Goal: Task Accomplishment & Management: Use online tool/utility

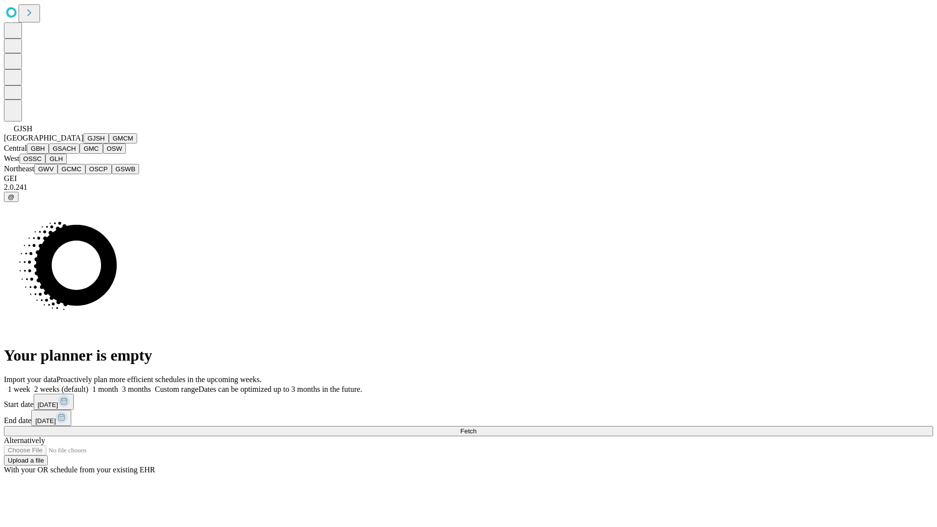
click at [83, 144] on button "GJSH" at bounding box center [95, 138] width 25 height 10
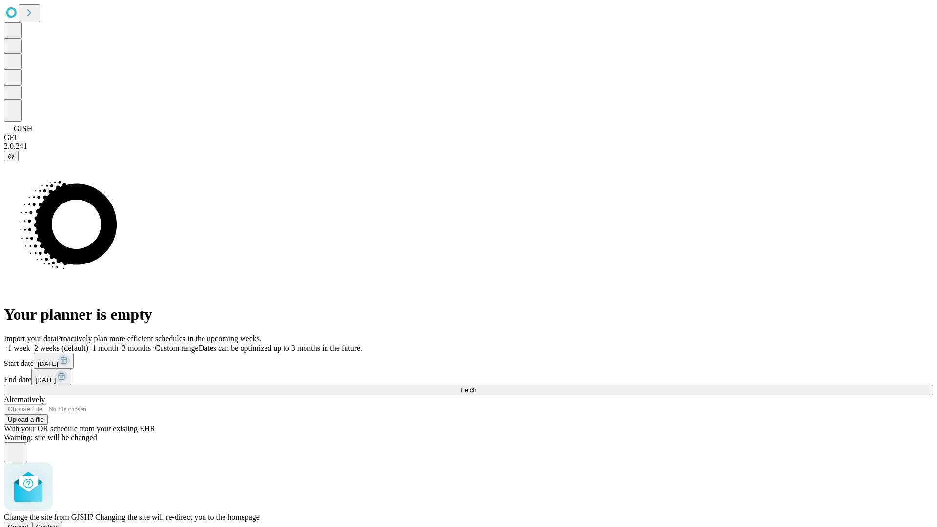
click at [59, 523] on span "Confirm" at bounding box center [47, 526] width 23 height 7
click at [30, 344] on label "1 week" at bounding box center [17, 348] width 26 height 8
click at [476, 387] on span "Fetch" at bounding box center [468, 390] width 16 height 7
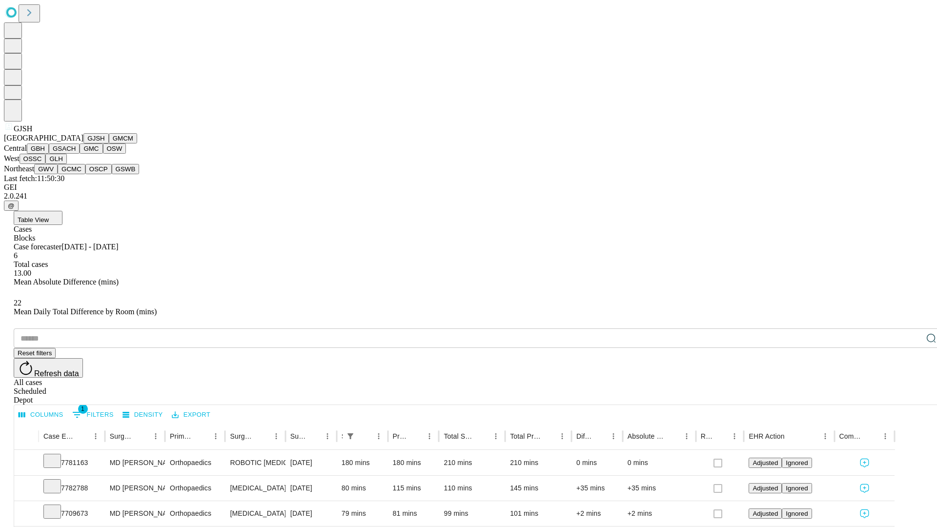
click at [109, 144] on button "GMCM" at bounding box center [123, 138] width 28 height 10
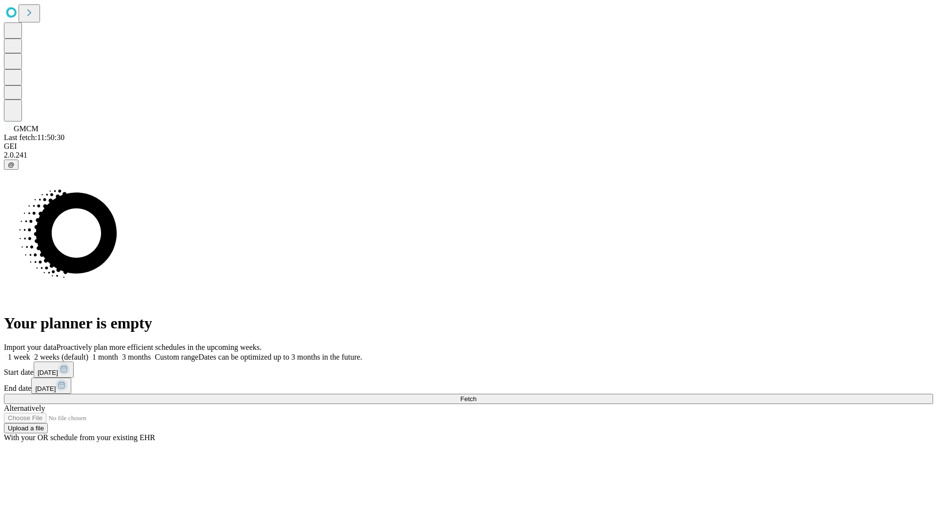
click at [30, 353] on label "1 week" at bounding box center [17, 357] width 26 height 8
click at [476, 395] on span "Fetch" at bounding box center [468, 398] width 16 height 7
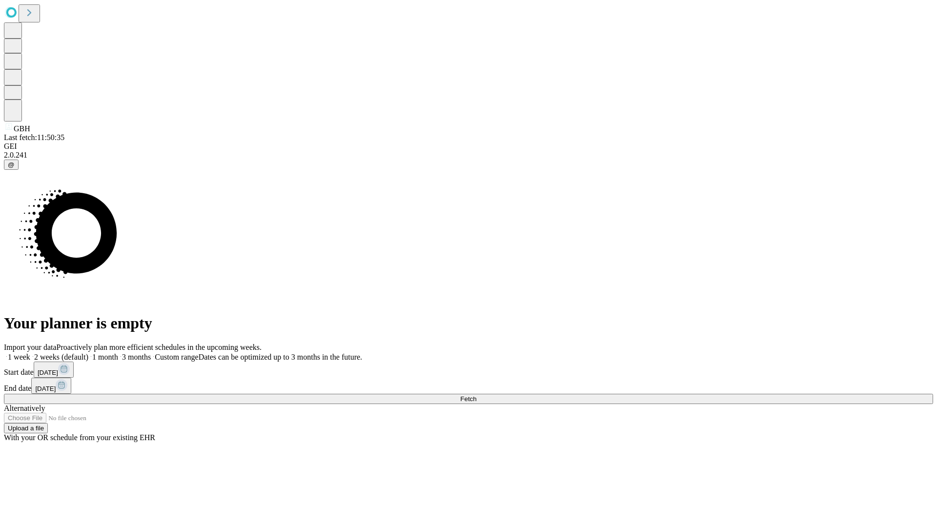
click at [476, 395] on span "Fetch" at bounding box center [468, 398] width 16 height 7
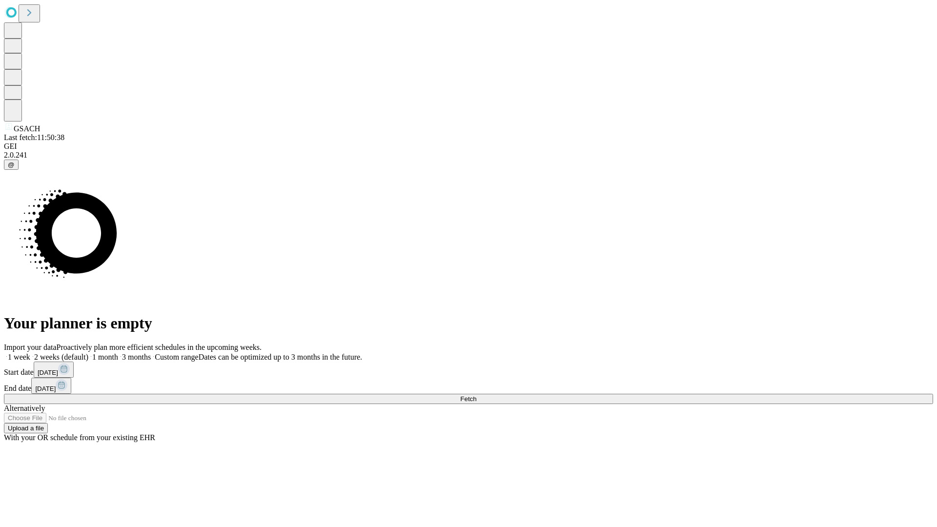
click at [30, 353] on label "1 week" at bounding box center [17, 357] width 26 height 8
click at [476, 395] on span "Fetch" at bounding box center [468, 398] width 16 height 7
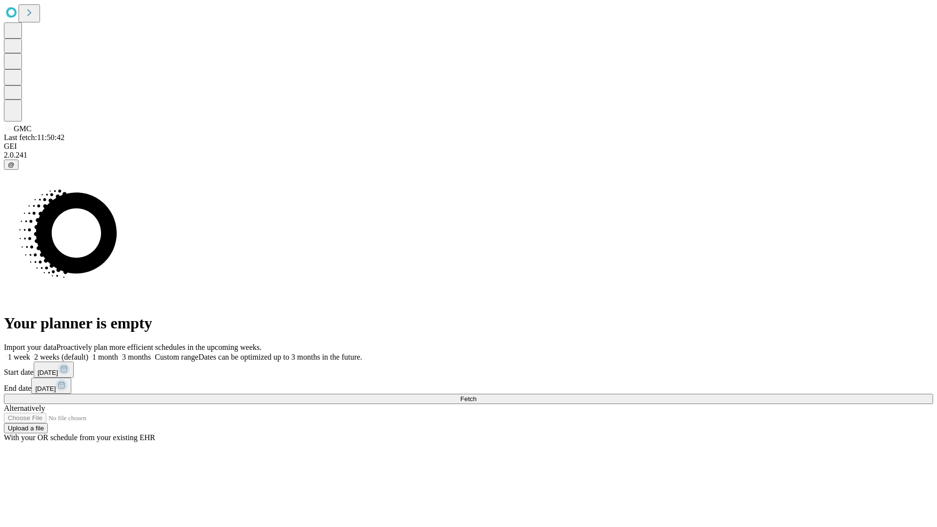
click at [30, 353] on label "1 week" at bounding box center [17, 357] width 26 height 8
click at [476, 395] on span "Fetch" at bounding box center [468, 398] width 16 height 7
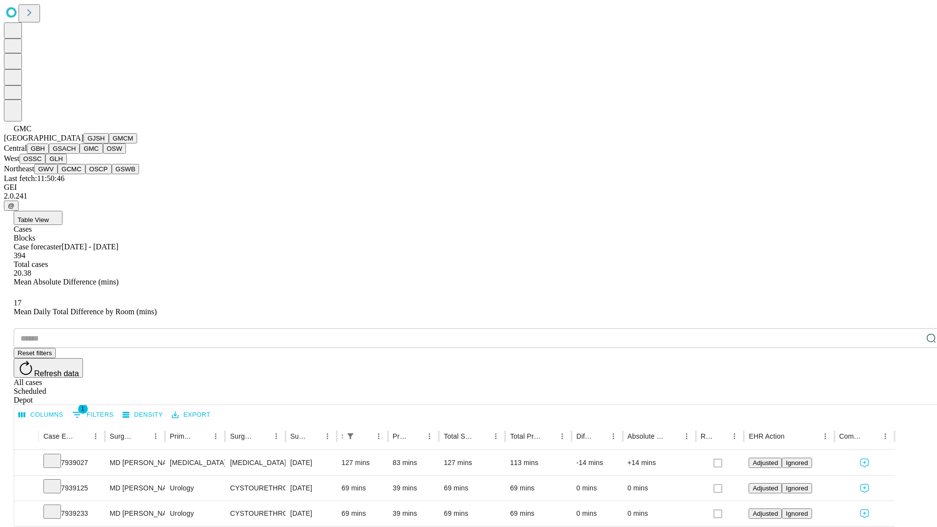
click at [103, 154] on button "OSW" at bounding box center [114, 149] width 23 height 10
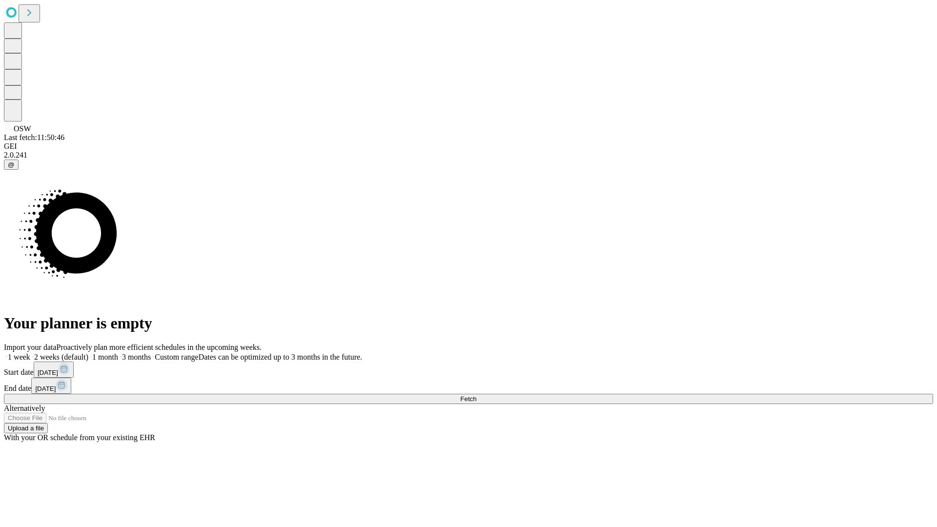
click at [30, 353] on label "1 week" at bounding box center [17, 357] width 26 height 8
click at [476, 395] on span "Fetch" at bounding box center [468, 398] width 16 height 7
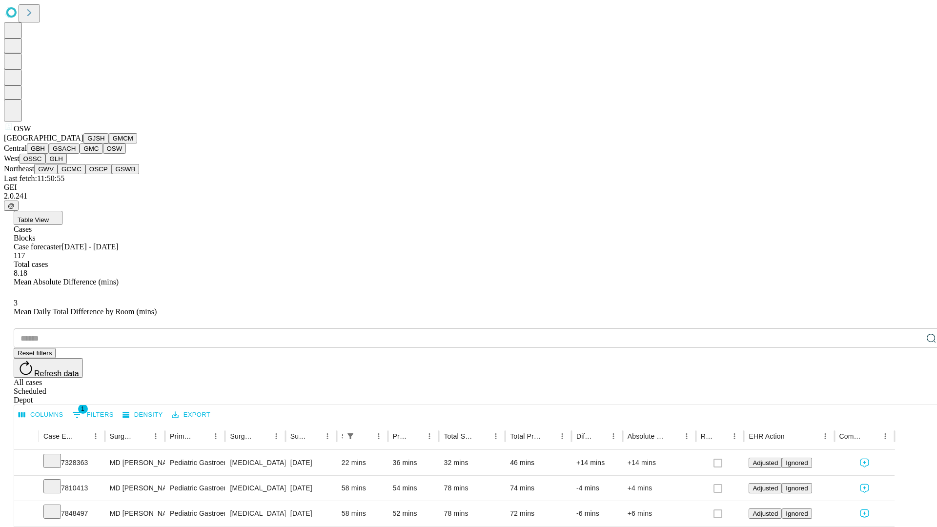
click at [46, 164] on button "OSSC" at bounding box center [33, 159] width 26 height 10
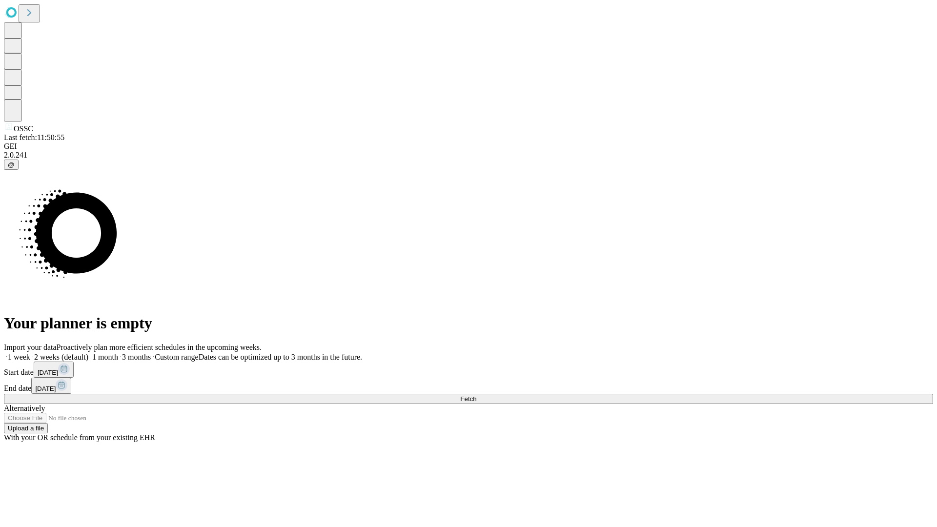
click at [30, 353] on label "1 week" at bounding box center [17, 357] width 26 height 8
click at [476, 395] on span "Fetch" at bounding box center [468, 398] width 16 height 7
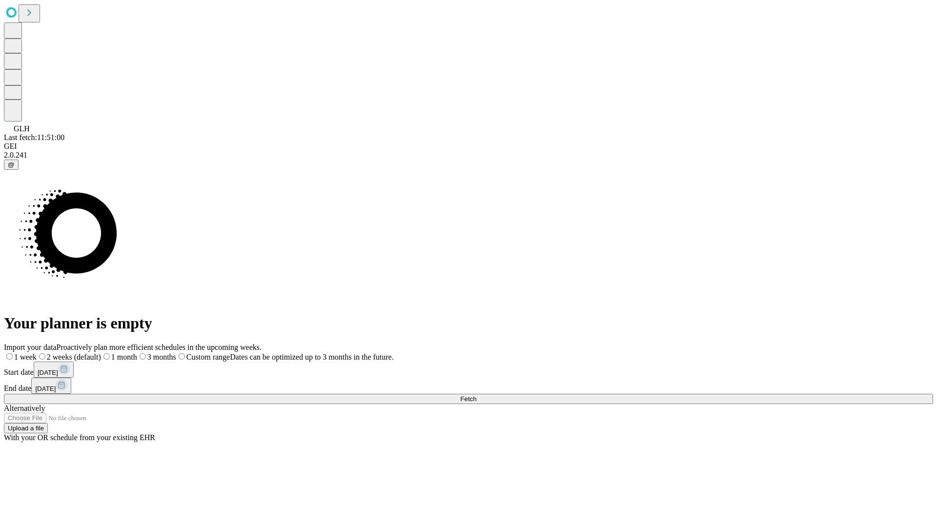
click at [37, 353] on label "1 week" at bounding box center [20, 357] width 33 height 8
click at [476, 395] on span "Fetch" at bounding box center [468, 398] width 16 height 7
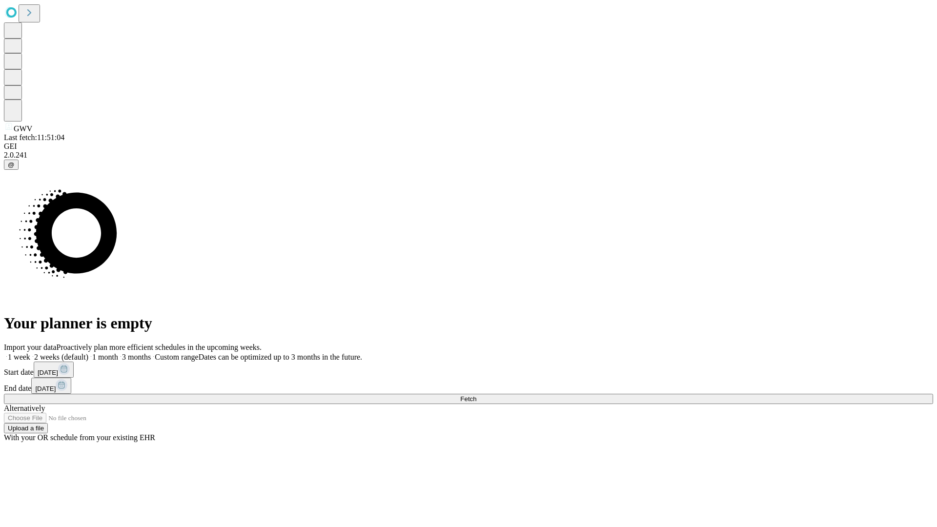
click at [30, 353] on label "1 week" at bounding box center [17, 357] width 26 height 8
click at [476, 395] on span "Fetch" at bounding box center [468, 398] width 16 height 7
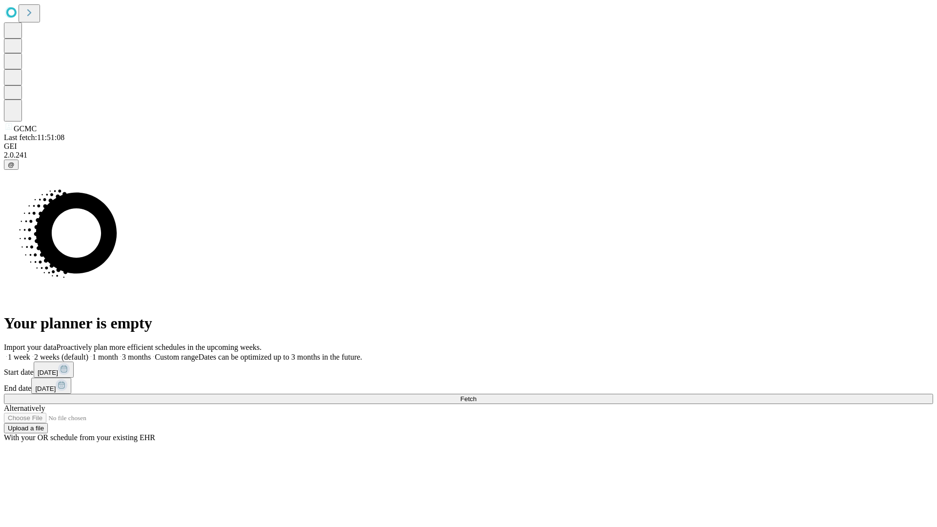
click at [30, 353] on label "1 week" at bounding box center [17, 357] width 26 height 8
click at [476, 395] on span "Fetch" at bounding box center [468, 398] width 16 height 7
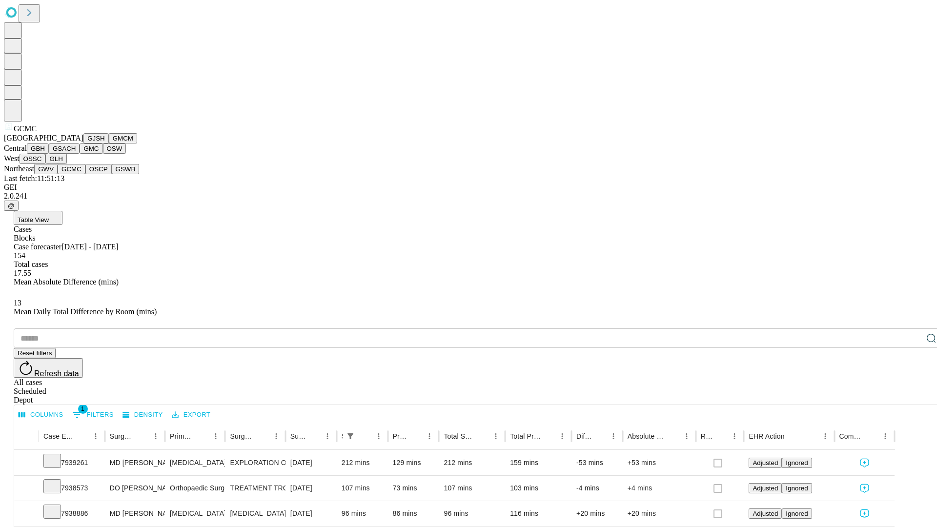
click at [85, 174] on button "OSCP" at bounding box center [98, 169] width 26 height 10
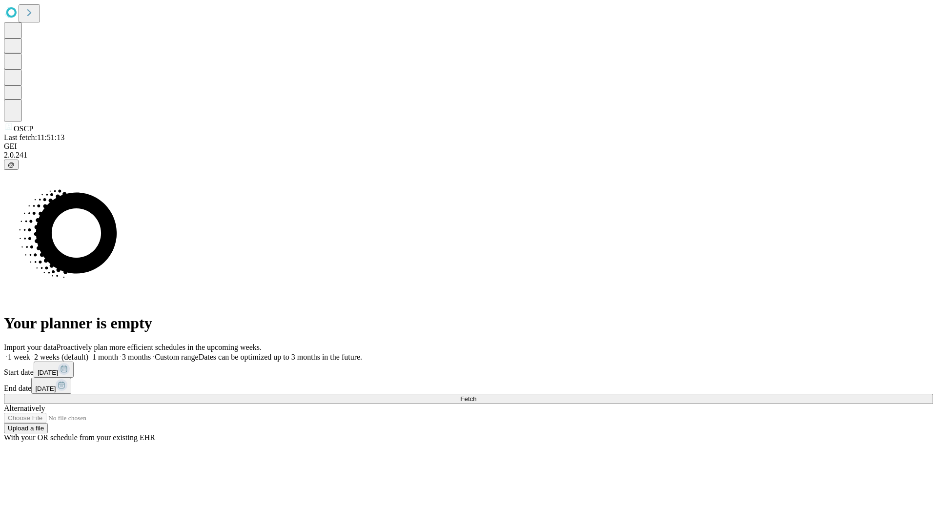
click at [30, 353] on label "1 week" at bounding box center [17, 357] width 26 height 8
click at [476, 395] on span "Fetch" at bounding box center [468, 398] width 16 height 7
